Goal: Task Accomplishment & Management: Complete application form

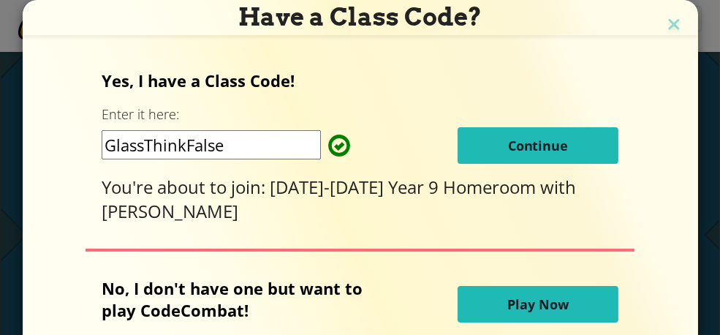
drag, startPoint x: 250, startPoint y: 148, endPoint x: 69, endPoint y: 156, distance: 181.5
click at [69, 156] on div "Yes, I have a Class Code! Enter it here: GlassThinkFalse Continue You're about …" at bounding box center [360, 200] width 646 height 287
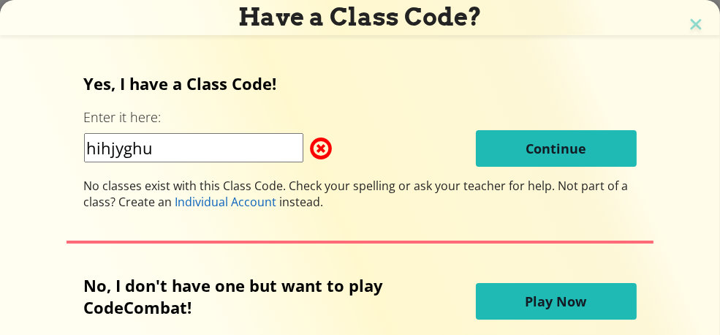
type input "hihjyghu"
drag, startPoint x: 207, startPoint y: 154, endPoint x: 26, endPoint y: 157, distance: 180.6
click at [26, 158] on div "Yes, I have a Class Code! Enter it here: hihjyghu Continue No classes exist wit…" at bounding box center [360, 200] width 691 height 287
click at [176, 152] on input at bounding box center [193, 147] width 219 height 29
type input "GlassThinkFalse"
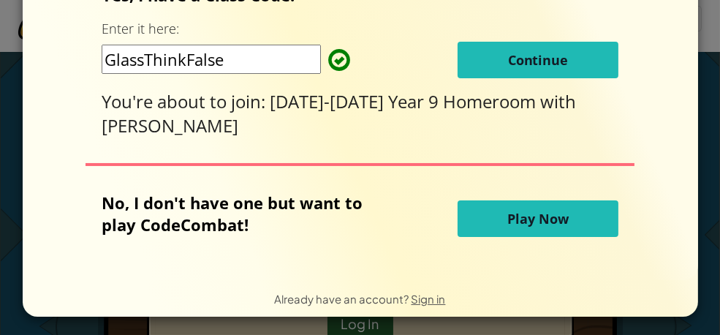
click at [542, 55] on span "Continue" at bounding box center [538, 60] width 61 height 18
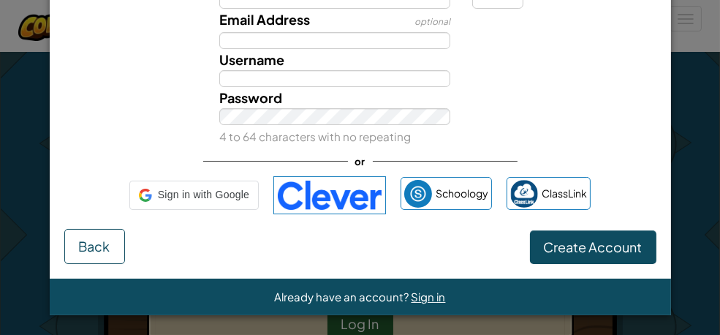
scroll to position [64, 0]
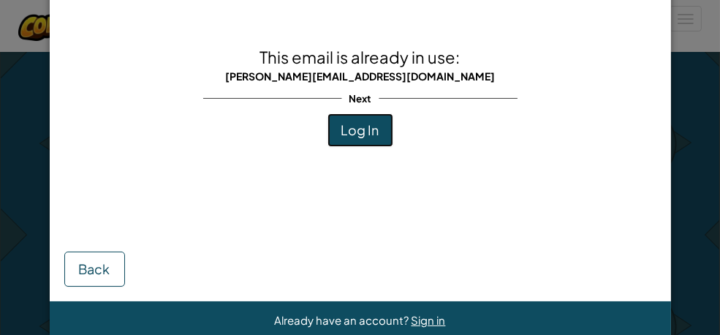
click at [377, 128] on button "Log In" at bounding box center [361, 130] width 66 height 34
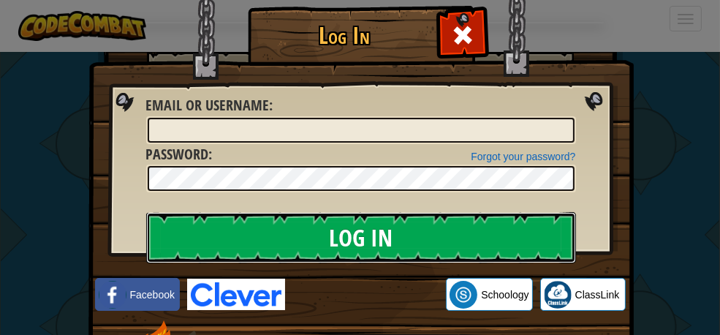
click at [438, 230] on input "Log In" at bounding box center [361, 237] width 430 height 51
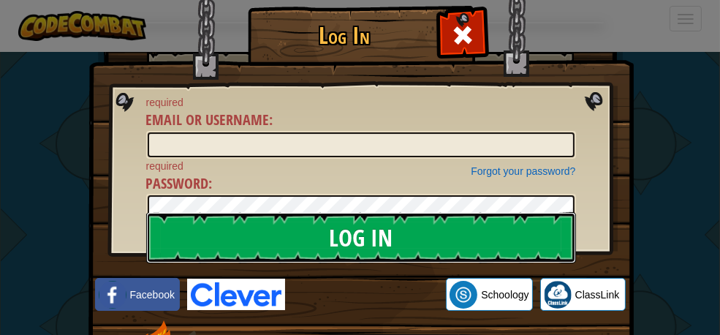
click at [421, 230] on input "Log In" at bounding box center [361, 237] width 430 height 51
click at [387, 238] on input "Log In" at bounding box center [361, 237] width 430 height 51
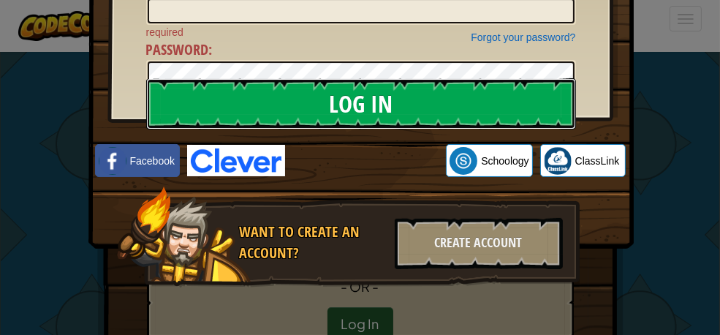
scroll to position [0, 0]
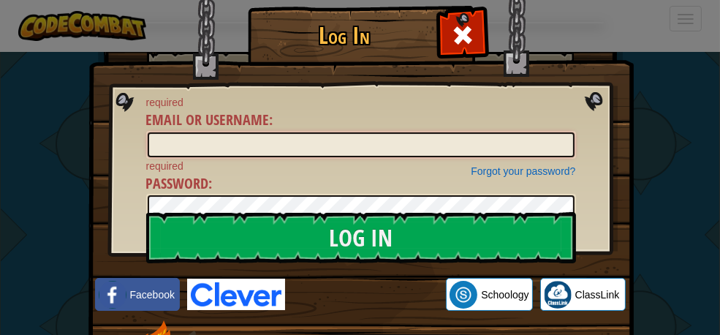
click at [320, 151] on input "Email or Username :" at bounding box center [361, 144] width 427 height 25
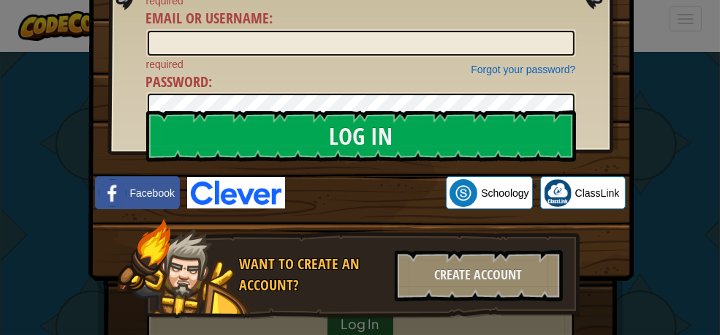
scroll to position [134, 0]
